Goal: Task Accomplishment & Management: Manage account settings

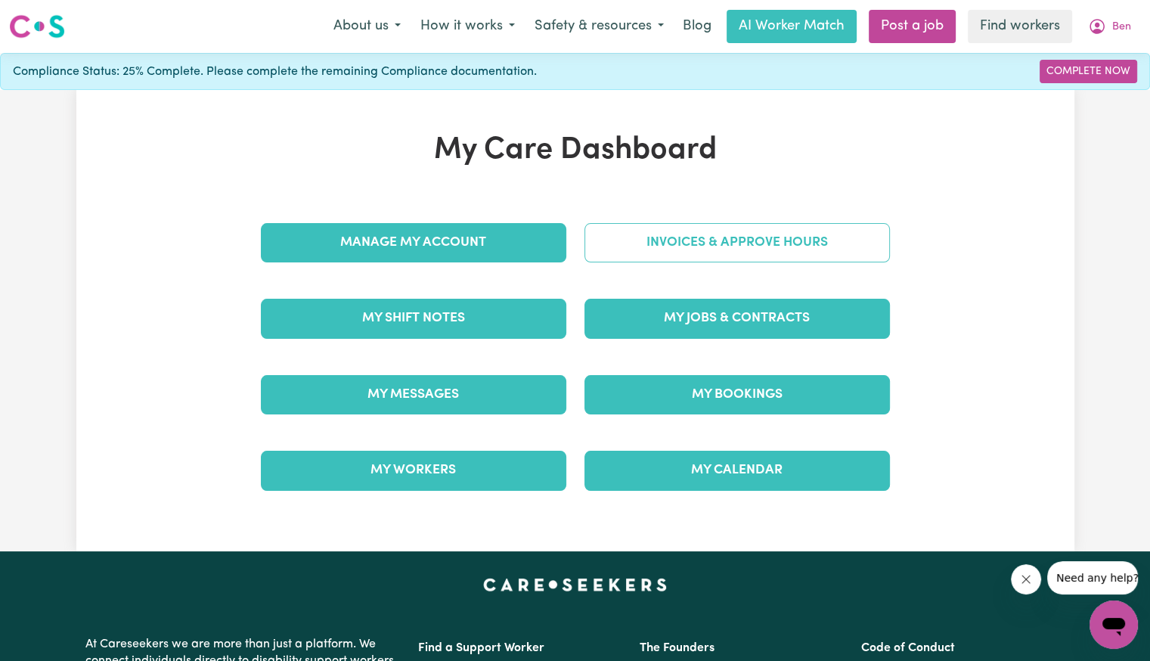
click at [716, 253] on link "Invoices & Approve Hours" at bounding box center [738, 242] width 306 height 39
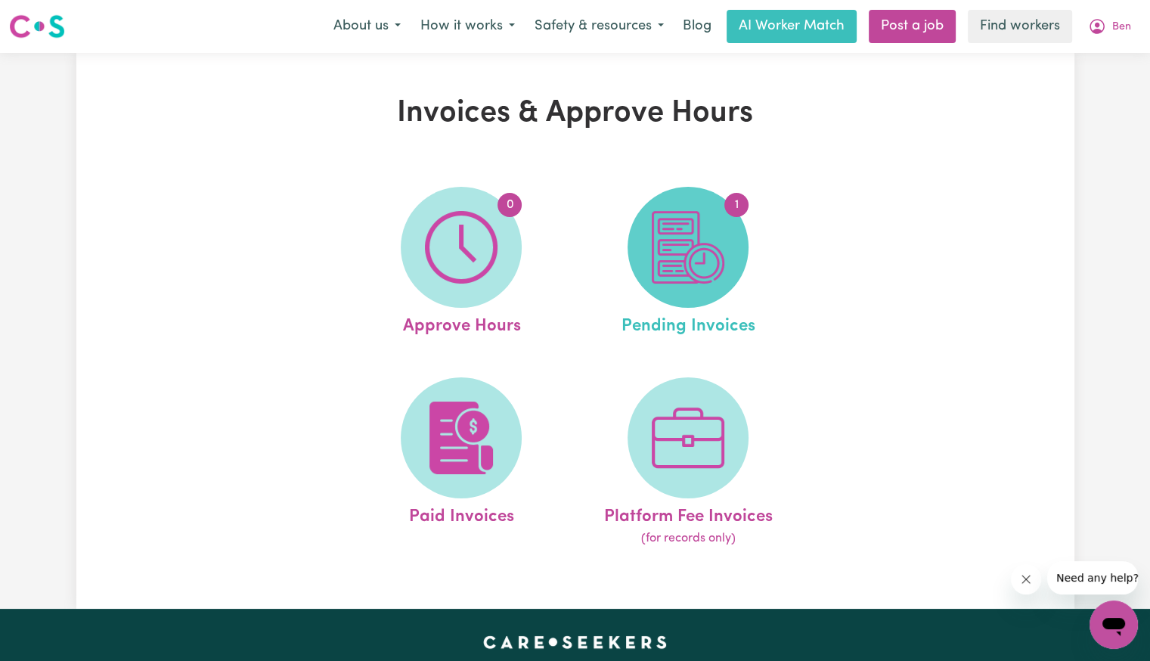
click at [632, 245] on span "1" at bounding box center [688, 247] width 121 height 121
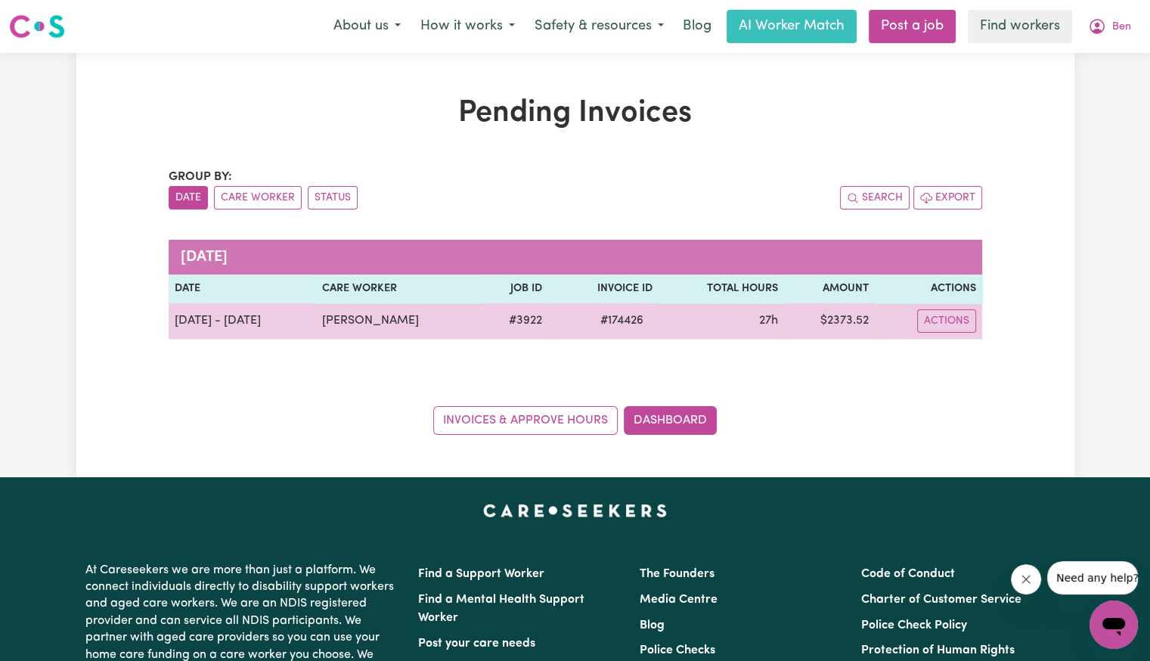
click at [613, 324] on span "# 174426" at bounding box center [621, 321] width 61 height 18
copy span "174426"
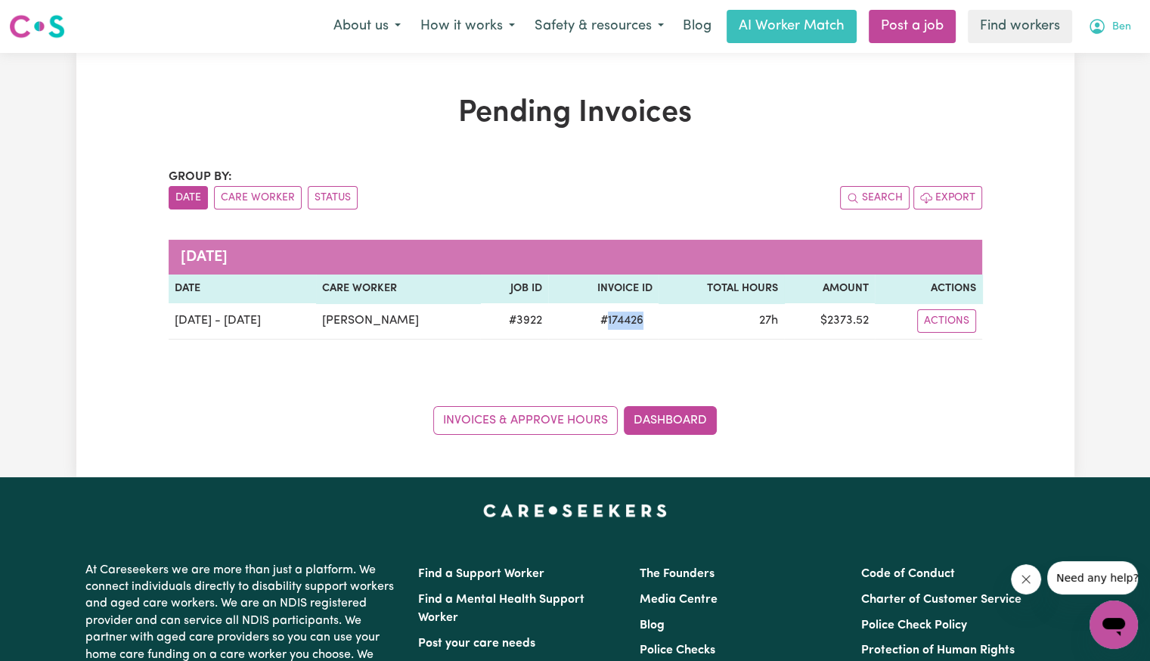
drag, startPoint x: 1116, startPoint y: 25, endPoint x: 1112, endPoint y: 33, distance: 9.1
click at [1116, 25] on span "Ben" at bounding box center [1122, 27] width 19 height 17
click at [1080, 89] on link "Logout" at bounding box center [1081, 87] width 120 height 29
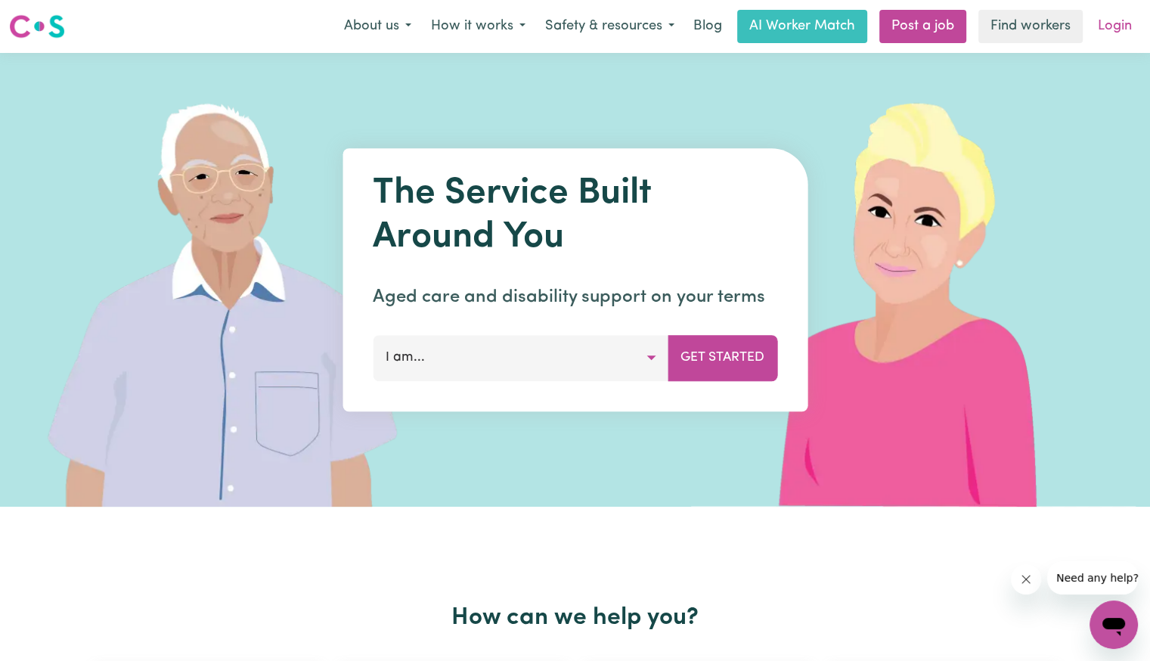
click at [1117, 30] on link "Login" at bounding box center [1115, 26] width 52 height 33
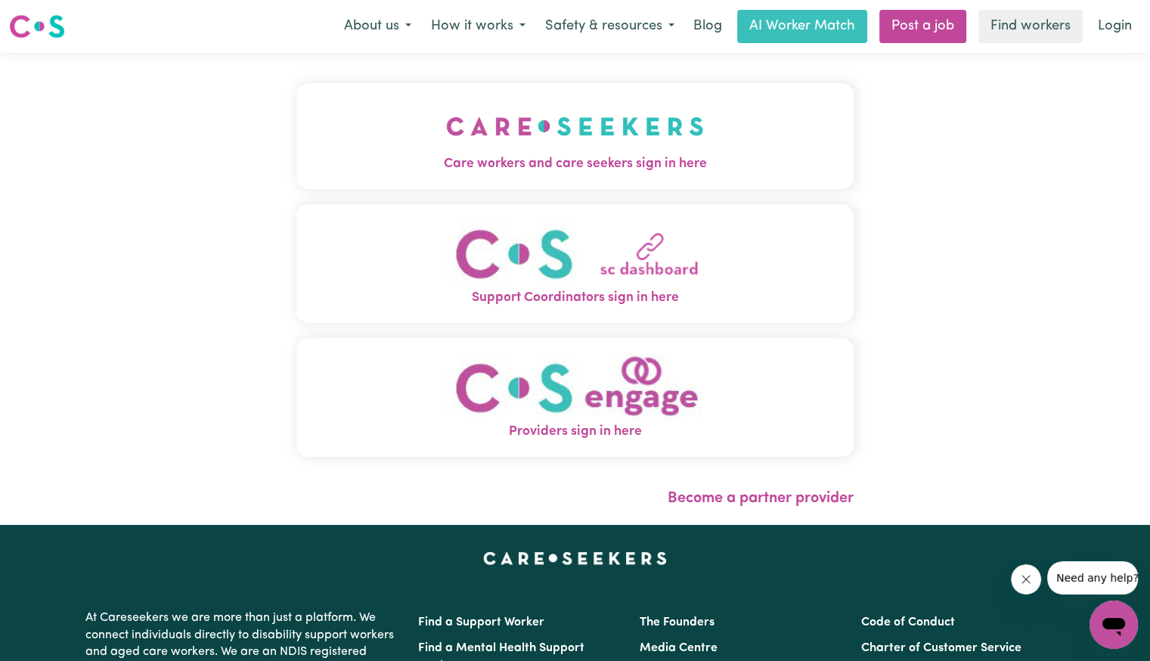
click at [501, 119] on img "Care workers and care seekers sign in here" at bounding box center [575, 126] width 258 height 56
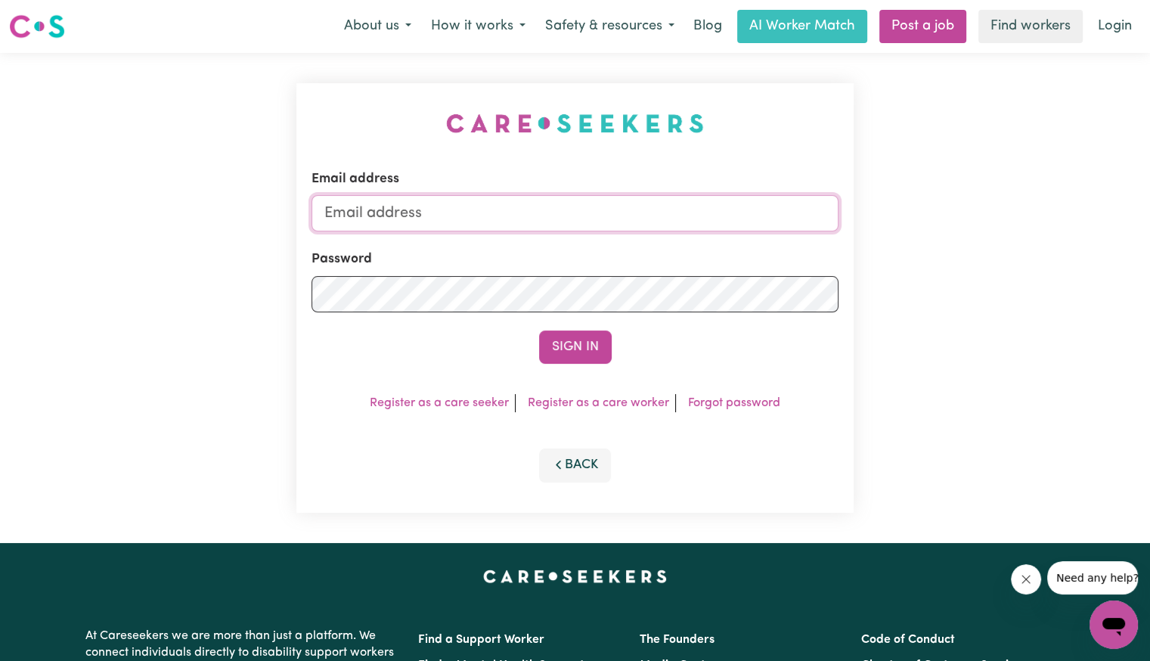
click at [521, 208] on input "Email address" at bounding box center [575, 213] width 527 height 36
drag, startPoint x: 410, startPoint y: 210, endPoint x: 904, endPoint y: 265, distance: 497.0
click at [897, 266] on div "Email address [EMAIL_ADDRESS][DOMAIN_NAME] Password Sign In Register as a care …" at bounding box center [575, 298] width 1150 height 490
drag, startPoint x: 408, startPoint y: 216, endPoint x: 600, endPoint y: 199, distance: 192.9
click at [600, 199] on input "Superuser~cait" at bounding box center [575, 213] width 527 height 36
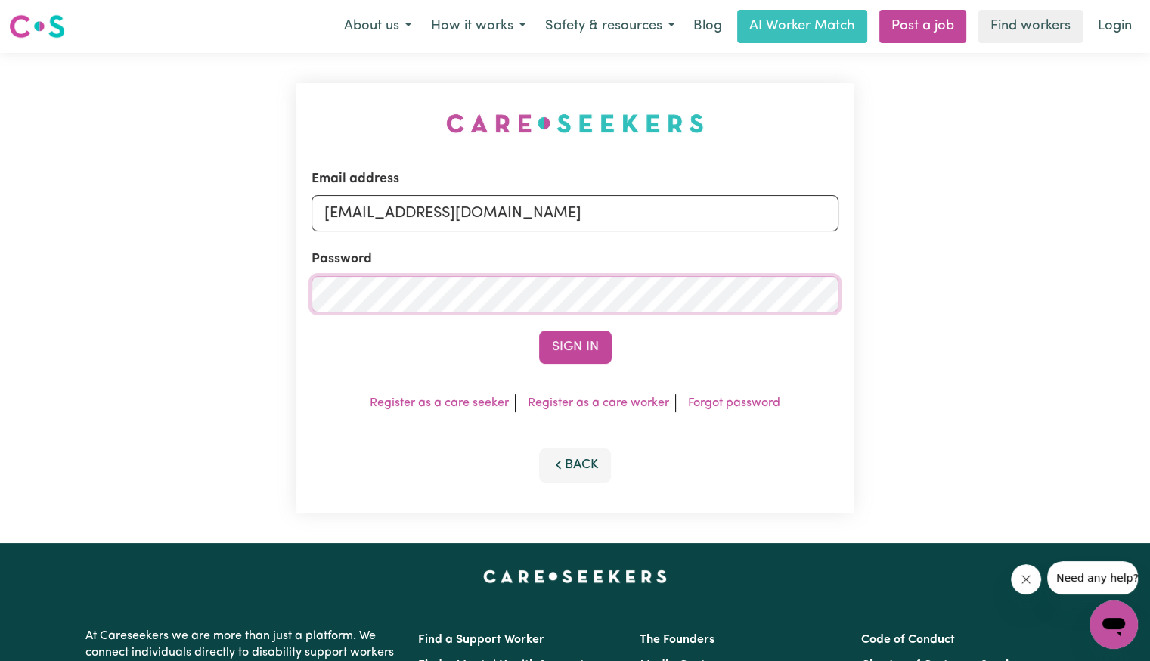
click at [539, 331] on button "Sign In" at bounding box center [575, 347] width 73 height 33
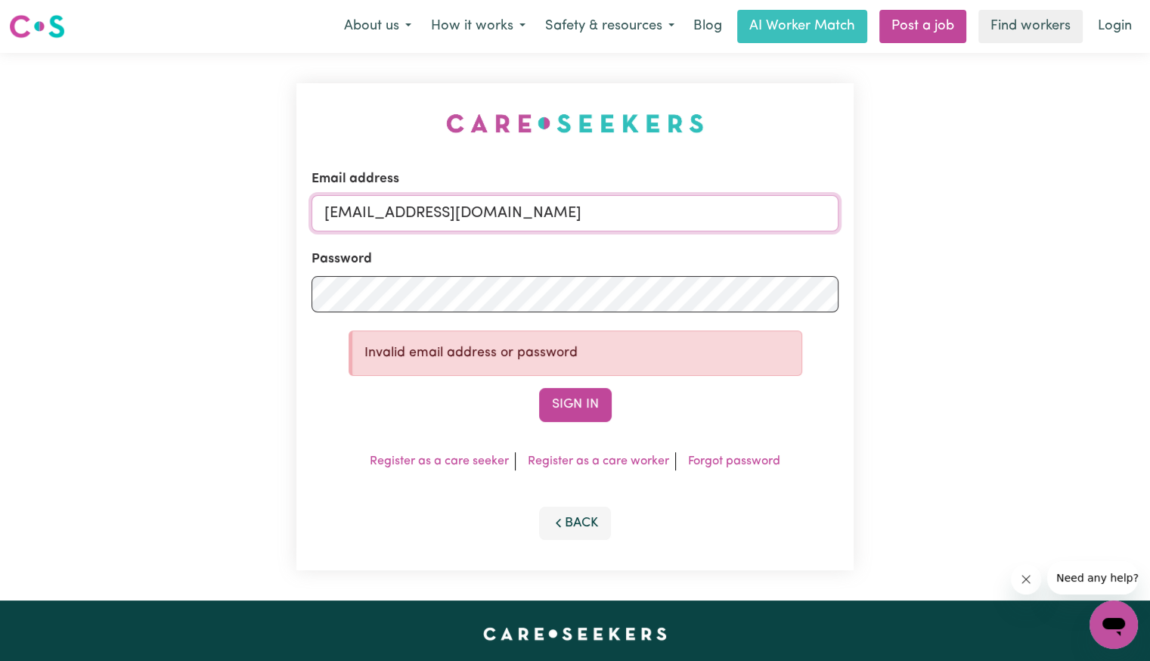
drag, startPoint x: 409, startPoint y: 214, endPoint x: 826, endPoint y: 243, distance: 417.7
click at [822, 246] on form "Email address [EMAIL_ADDRESS][DOMAIN_NAME] Password Invalid email address or pa…" at bounding box center [575, 295] width 527 height 253
paste input "mailto:[EMAIL_ADDRESS][DOMAIN_NAME]"
drag, startPoint x: 453, startPoint y: 216, endPoint x: 410, endPoint y: 216, distance: 43.1
click at [410, 216] on input "Superuser~mailto:[EMAIL_ADDRESS][DOMAIN_NAME]" at bounding box center [575, 213] width 527 height 36
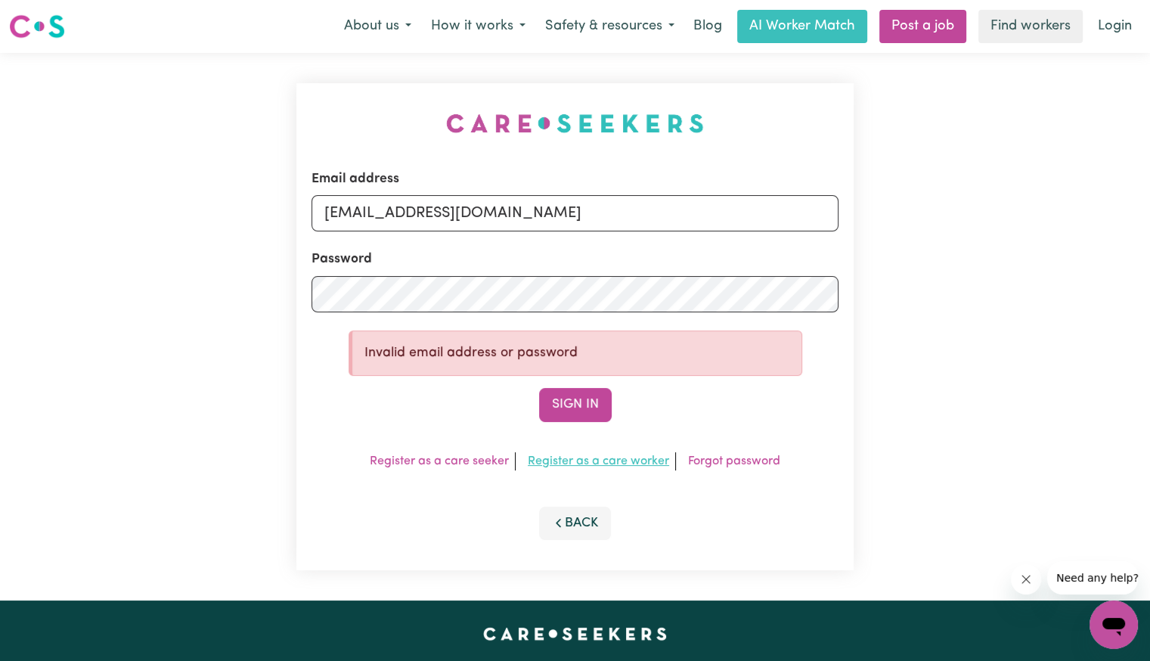
click at [571, 399] on button "Sign In" at bounding box center [575, 404] width 73 height 33
drag, startPoint x: 405, startPoint y: 216, endPoint x: 631, endPoint y: 231, distance: 226.7
click at [691, 217] on input "[EMAIL_ADDRESS][DOMAIN_NAME]" at bounding box center [575, 213] width 527 height 36
paste input "ynekalie"
type input "[EMAIL_ADDRESS][DOMAIN_NAME]"
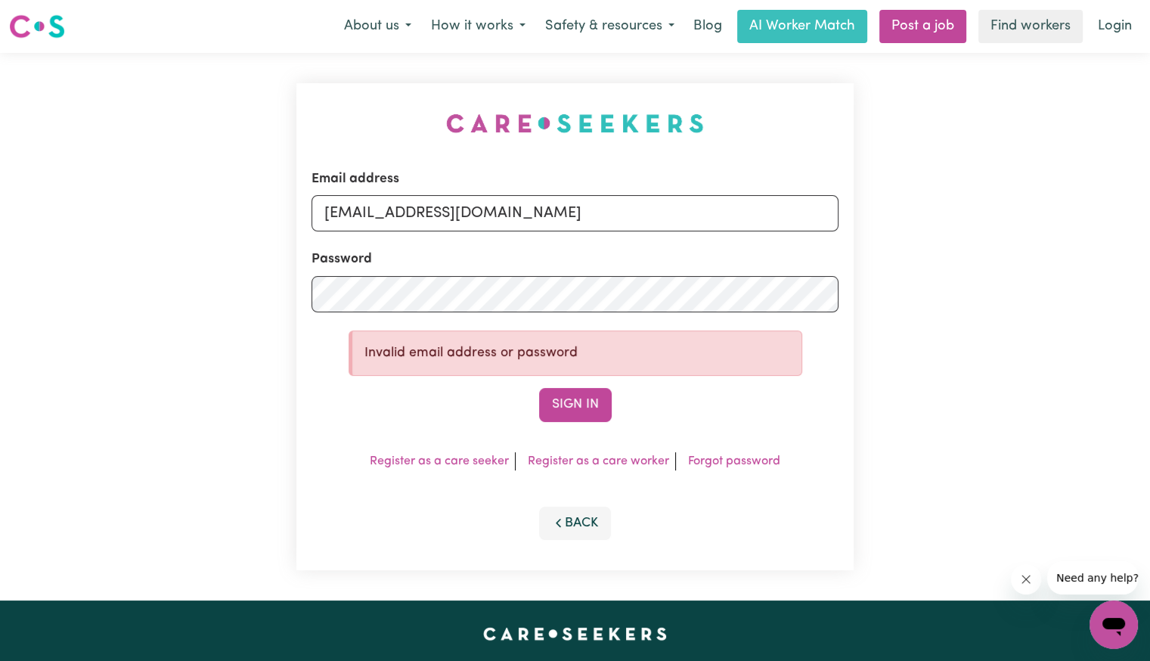
click at [563, 422] on div "Email address [EMAIL_ADDRESS][DOMAIN_NAME] Password Invalid email address or pa…" at bounding box center [574, 326] width 557 height 487
click at [563, 407] on button "Sign In" at bounding box center [575, 404] width 73 height 33
